Goal: Task Accomplishment & Management: Manage account settings

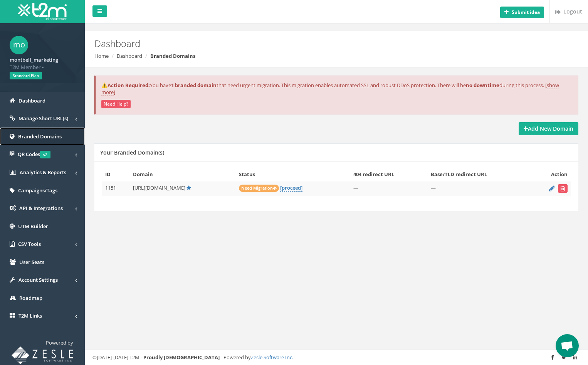
click at [49, 135] on span "Branded Domains" at bounding box center [40, 136] width 44 height 7
click at [262, 188] on span "Need Migration" at bounding box center [259, 187] width 40 height 7
click at [302, 187] on link "[proceed]" at bounding box center [291, 187] width 22 height 7
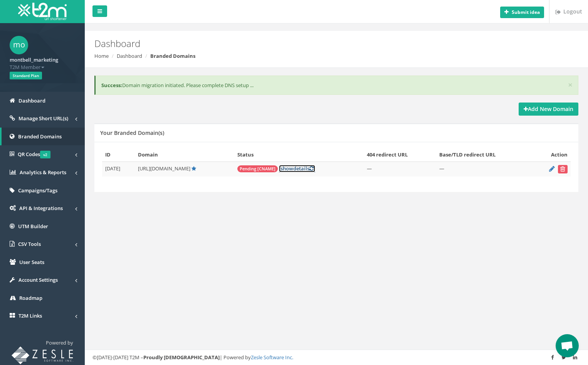
click at [306, 169] on link "[ show details ]" at bounding box center [297, 168] width 36 height 7
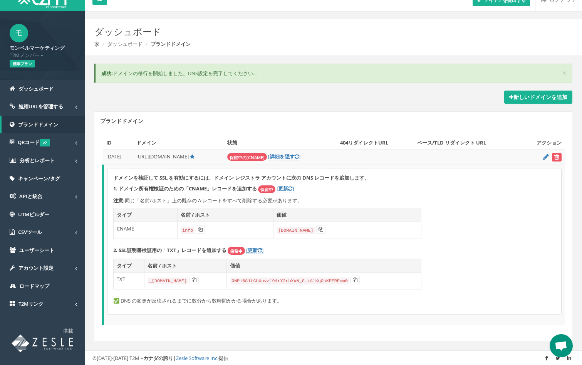
scroll to position [13, 0]
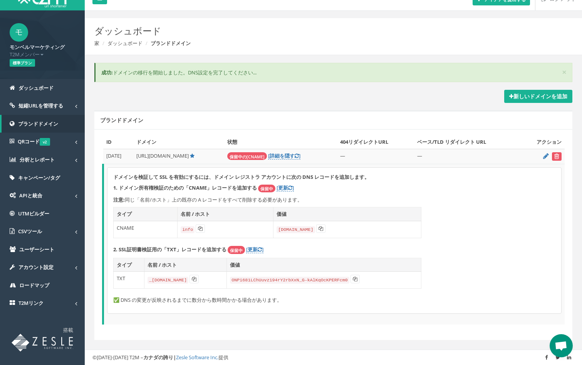
click at [160, 71] on font "ドメインの移行を開始しました。DNS設定を完了してください..." at bounding box center [185, 72] width 144 height 7
click at [270, 66] on div "× 成功: ドメインの移行を開始しました。DNS設定を完了してください..." at bounding box center [333, 73] width 478 height 20
click at [545, 155] on icon at bounding box center [546, 155] width 6 height 5
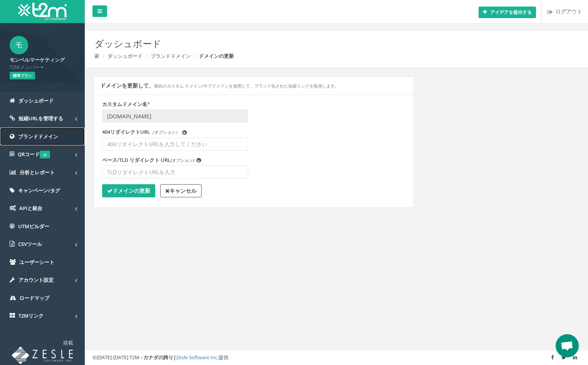
click at [32, 133] on font "ブランドドメイン" at bounding box center [38, 136] width 40 height 7
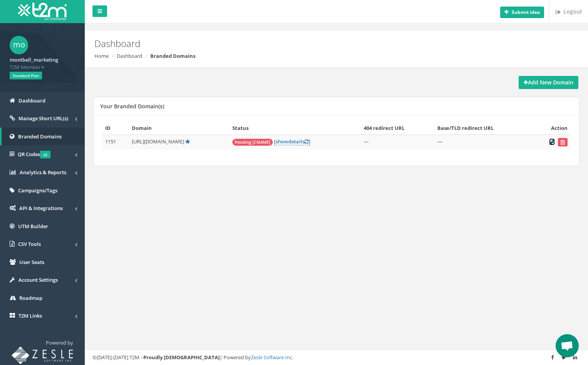
click at [551, 144] on icon at bounding box center [552, 141] width 6 height 5
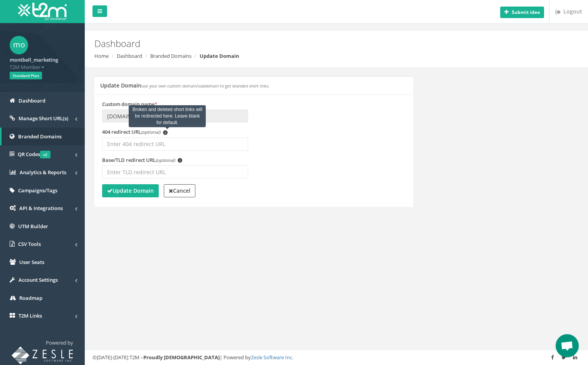
click at [166, 132] on span "i" at bounding box center [165, 132] width 5 height 5
click at [166, 137] on input "404 redirect URL (optional) i Broken and deleted short links will be redirected…" at bounding box center [175, 143] width 146 height 13
click at [466, 156] on div "Update Domain use your own custom domain/subdomain to get branded short links. …" at bounding box center [336, 146] width 495 height 141
click at [476, 179] on div "Update Domain use your own custom domain/subdomain to get branded short links. …" at bounding box center [336, 146] width 495 height 141
click at [486, 184] on div "Update Domain use your own custom domain/subdomain to get branded short links. …" at bounding box center [336, 146] width 495 height 141
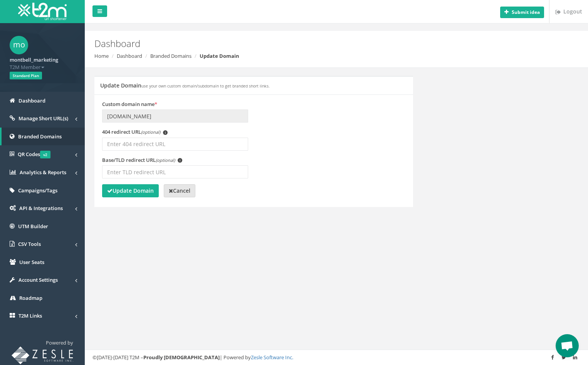
drag, startPoint x: 184, startPoint y: 193, endPoint x: 272, endPoint y: 216, distance: 91.4
click at [185, 193] on strong "Cancel" at bounding box center [180, 190] width 22 height 7
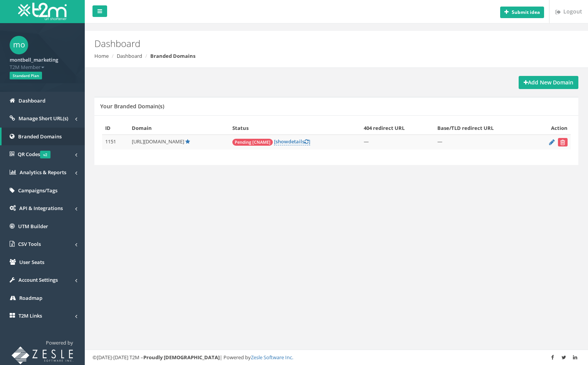
click at [343, 224] on div "Submit idea Logout Dashboard Home Dashboard Branded Domains Add New Domain Your…" at bounding box center [336, 182] width 503 height 365
click at [306, 217] on div "Submit idea Logout Dashboard Home Dashboard Branded Domains Add New Domain Your…" at bounding box center [336, 182] width 503 height 365
click at [30, 136] on span "Branded Domains" at bounding box center [40, 136] width 44 height 7
click at [26, 154] on span "QR Codes v2" at bounding box center [34, 154] width 33 height 7
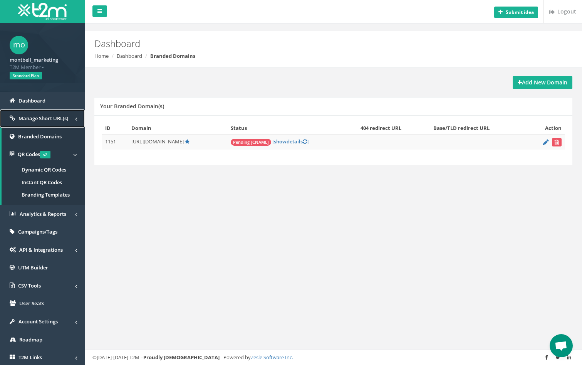
click at [54, 117] on span "Manage Short URL(s)" at bounding box center [43, 118] width 50 height 7
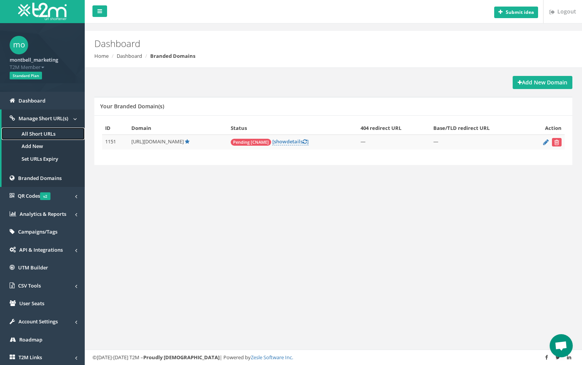
click at [34, 132] on link "All Short URLs" at bounding box center [43, 133] width 83 height 13
